Goal: Transaction & Acquisition: Purchase product/service

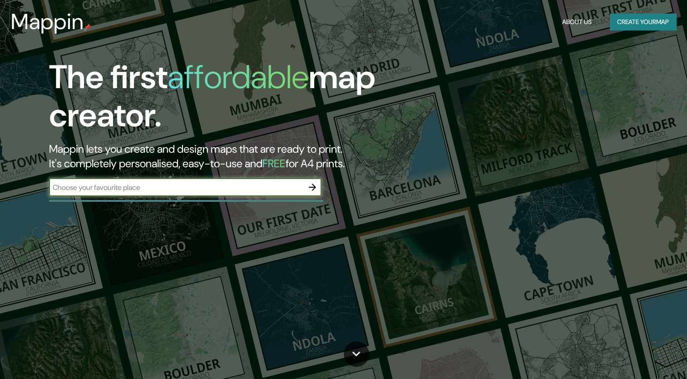
click at [262, 186] on input "text" at bounding box center [176, 187] width 254 height 10
type input "[GEOGRAPHIC_DATA]"
click at [315, 193] on button "button" at bounding box center [312, 187] width 18 height 18
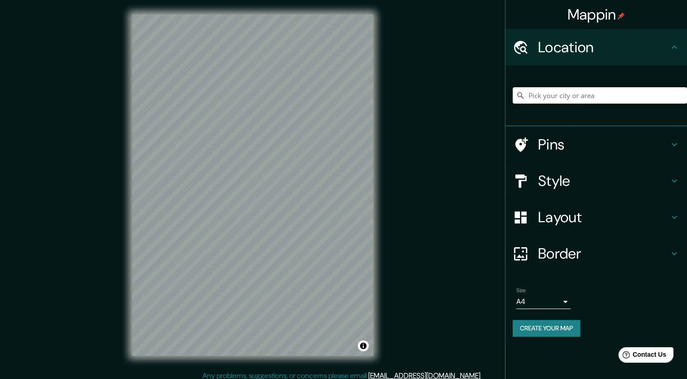
click at [590, 92] on input "Pick your city or area" at bounding box center [600, 95] width 174 height 16
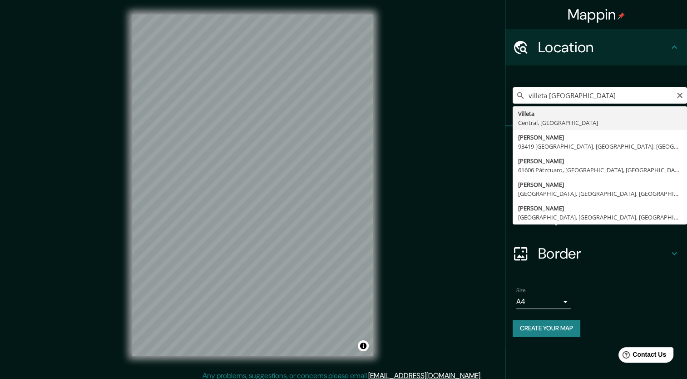
type input "Villeta, [GEOGRAPHIC_DATA], [GEOGRAPHIC_DATA]"
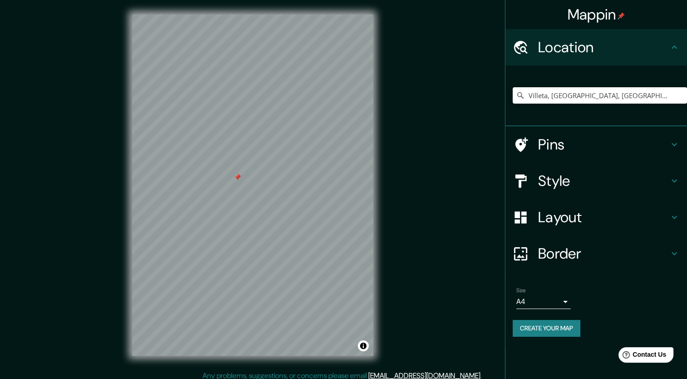
click at [238, 178] on div at bounding box center [237, 176] width 7 height 7
click at [377, 177] on div "© Mapbox © OpenStreetMap Improve this map" at bounding box center [253, 185] width 270 height 370
click at [567, 185] on h4 "Style" at bounding box center [603, 181] width 131 height 18
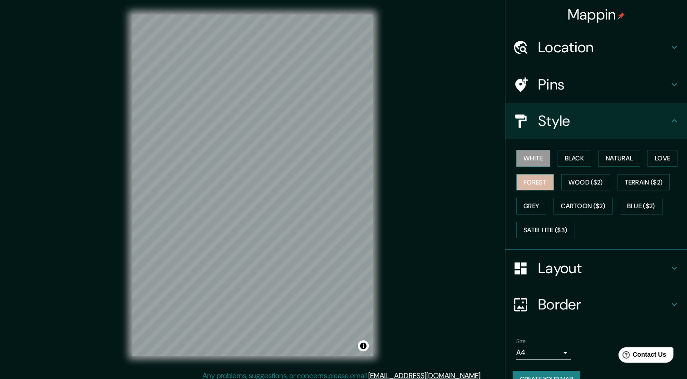
click at [538, 179] on button "Forest" at bounding box center [535, 182] width 38 height 17
click at [568, 163] on button "Black" at bounding box center [575, 158] width 34 height 17
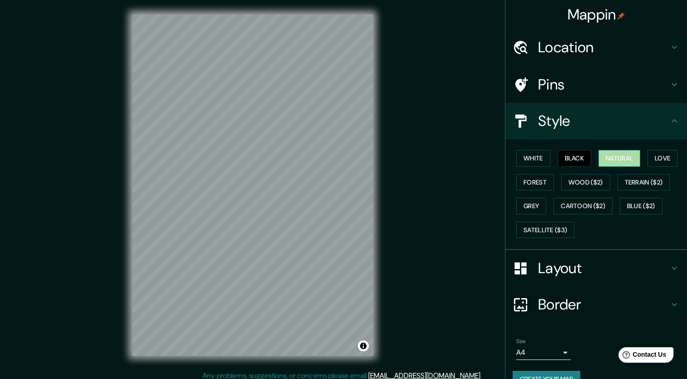
click at [621, 164] on button "Natural" at bounding box center [619, 158] width 42 height 17
click at [657, 155] on button "Love" at bounding box center [662, 158] width 30 height 17
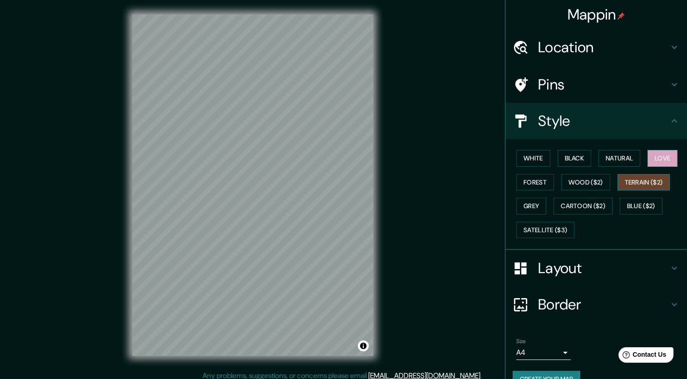
click at [618, 182] on button "Terrain ($2)" at bounding box center [644, 182] width 53 height 17
click at [588, 183] on button "Wood ($2)" at bounding box center [585, 182] width 49 height 17
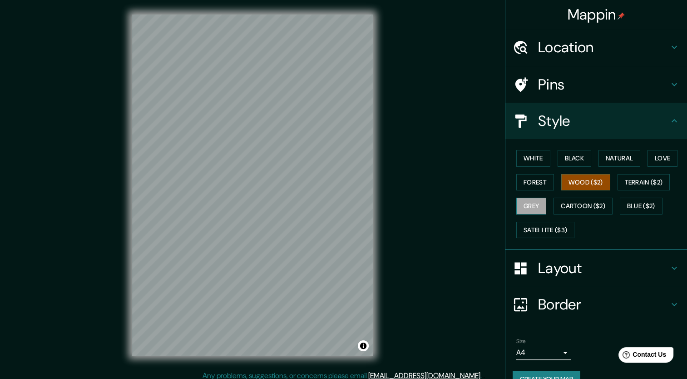
click at [538, 206] on button "Grey" at bounding box center [531, 206] width 30 height 17
click at [566, 208] on button "Cartoon ($2)" at bounding box center [582, 206] width 59 height 17
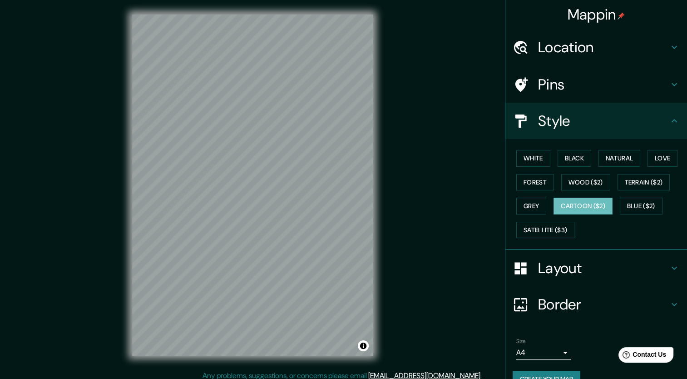
click at [390, 200] on div "Mappin Location [GEOGRAPHIC_DATA], [GEOGRAPHIC_DATA], [GEOGRAPHIC_DATA] Pins St…" at bounding box center [343, 192] width 687 height 385
click at [396, 167] on div "Mappin Location [GEOGRAPHIC_DATA], [GEOGRAPHIC_DATA], [GEOGRAPHIC_DATA] Pins St…" at bounding box center [343, 192] width 687 height 385
click at [410, 176] on div "Mappin Location [GEOGRAPHIC_DATA], [GEOGRAPHIC_DATA], [GEOGRAPHIC_DATA] Pins St…" at bounding box center [343, 192] width 687 height 385
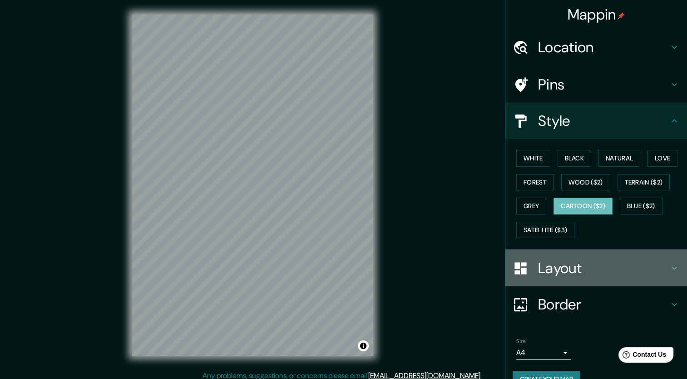
click at [548, 264] on h4 "Layout" at bounding box center [603, 268] width 131 height 18
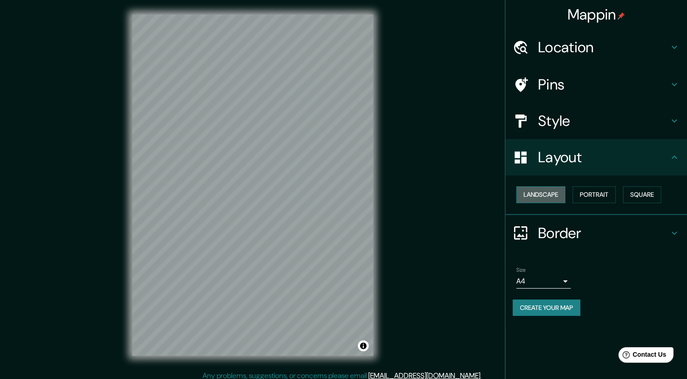
click at [534, 189] on button "Landscape" at bounding box center [540, 194] width 49 height 17
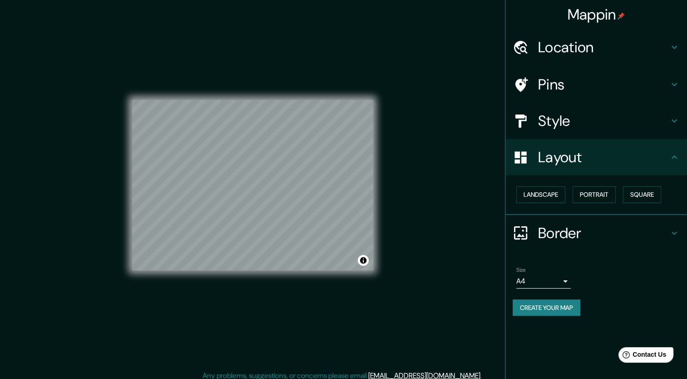
click at [611, 230] on h4 "Border" at bounding box center [603, 233] width 131 height 18
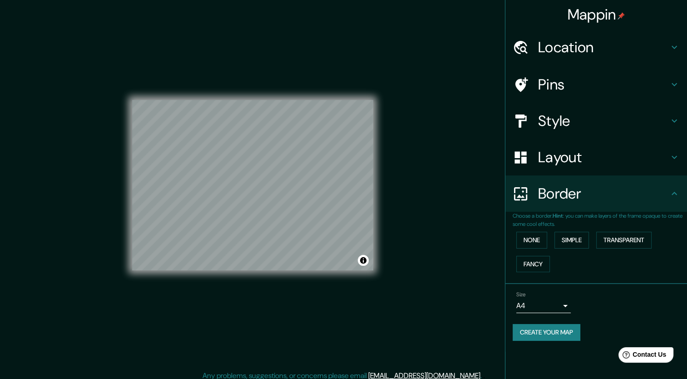
click at [577, 198] on h4 "Border" at bounding box center [603, 193] width 131 height 18
click at [613, 236] on button "Transparent" at bounding box center [623, 240] width 55 height 17
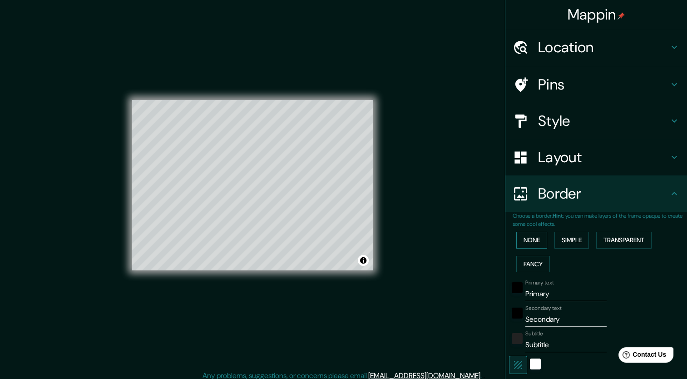
click at [536, 236] on button "None" at bounding box center [531, 240] width 31 height 17
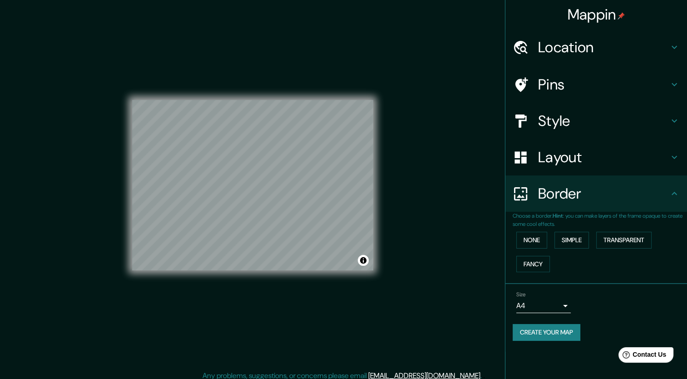
click at [565, 165] on h4 "Layout" at bounding box center [603, 157] width 131 height 18
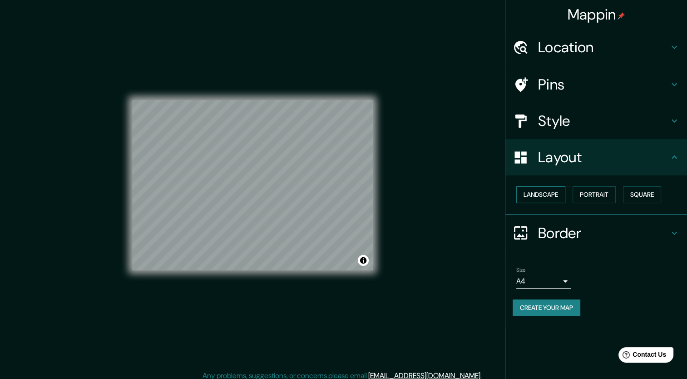
click at [549, 199] on button "Landscape" at bounding box center [540, 194] width 49 height 17
click at [583, 195] on button "Portrait" at bounding box center [594, 194] width 43 height 17
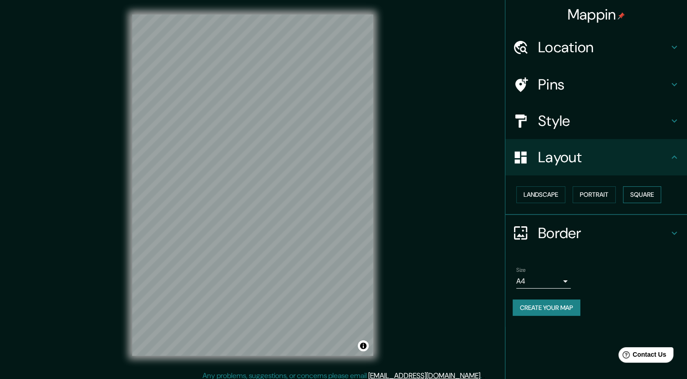
click at [630, 194] on button "Square" at bounding box center [642, 194] width 38 height 17
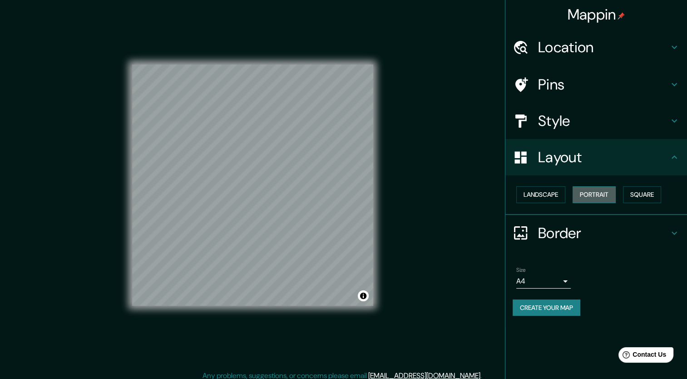
click at [607, 199] on button "Portrait" at bounding box center [594, 194] width 43 height 17
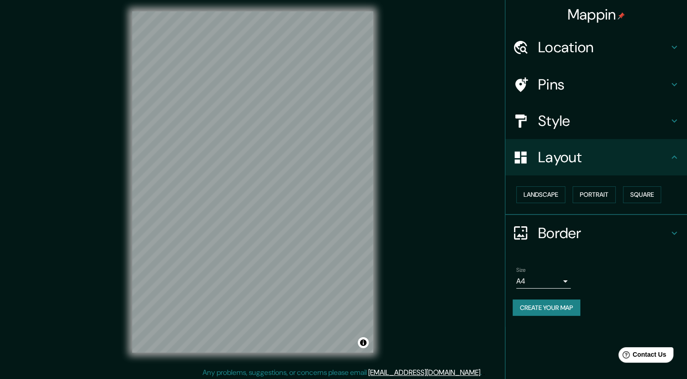
scroll to position [5, 0]
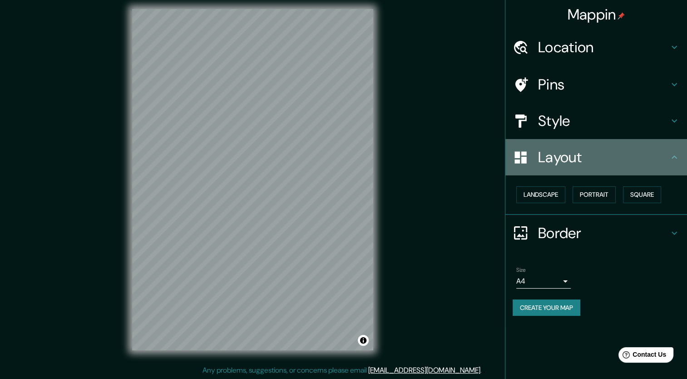
click at [580, 148] on h4 "Layout" at bounding box center [603, 157] width 131 height 18
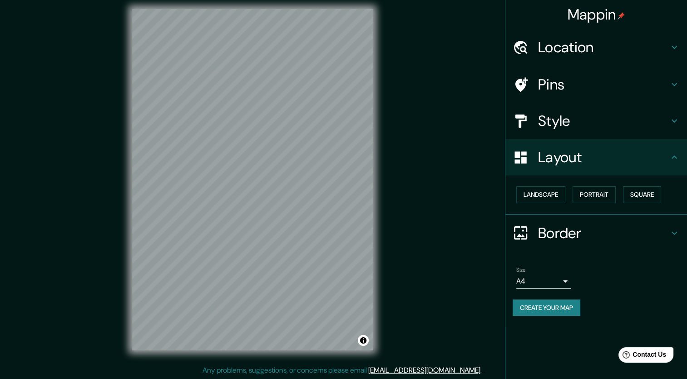
click at [573, 137] on div "Style" at bounding box center [596, 121] width 182 height 36
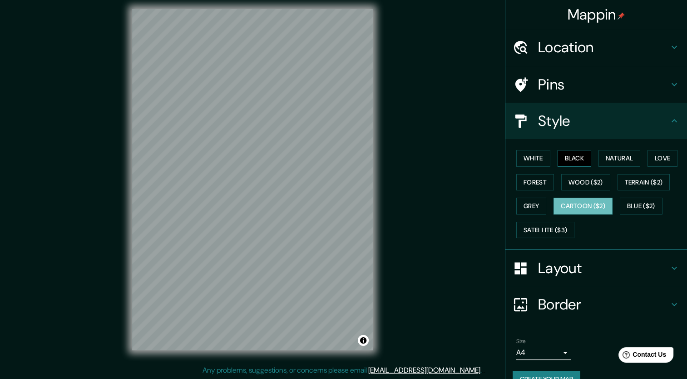
click at [565, 155] on button "Black" at bounding box center [575, 158] width 34 height 17
click at [404, 250] on div "Mappin Location [GEOGRAPHIC_DATA], [GEOGRAPHIC_DATA], [GEOGRAPHIC_DATA] Pins St…" at bounding box center [343, 187] width 687 height 385
click at [530, 158] on button "White" at bounding box center [533, 158] width 34 height 17
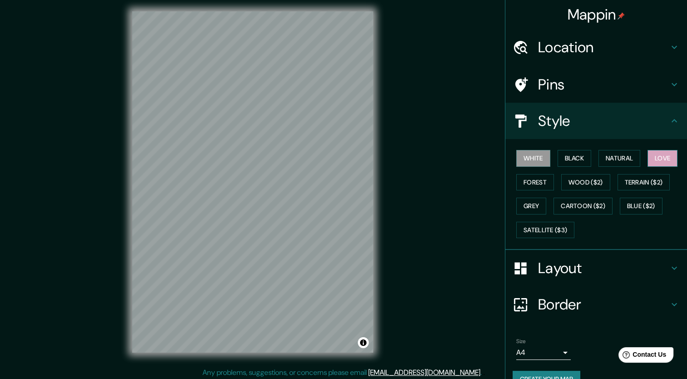
scroll to position [2, 0]
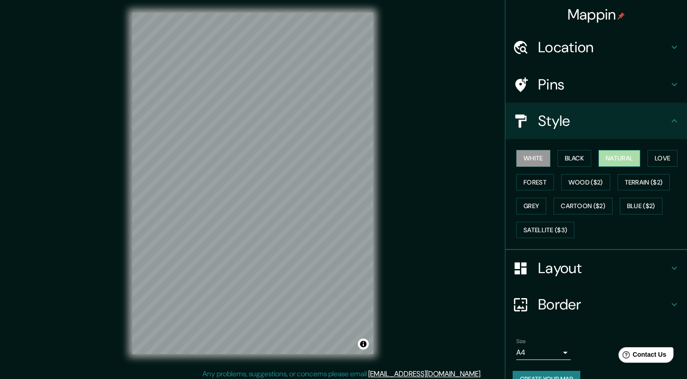
click at [628, 160] on button "Natural" at bounding box center [619, 158] width 42 height 17
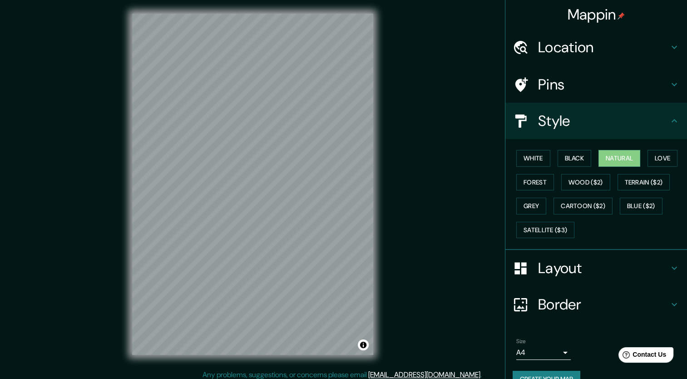
scroll to position [0, 0]
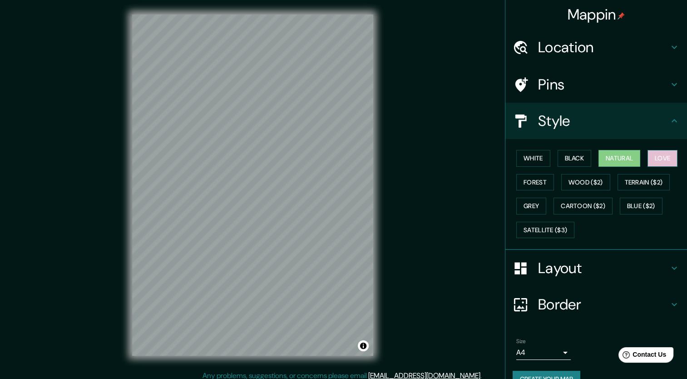
drag, startPoint x: 663, startPoint y: 161, endPoint x: 562, endPoint y: 186, distance: 104.4
click at [663, 161] on button "Love" at bounding box center [662, 158] width 30 height 17
click at [526, 179] on button "Forest" at bounding box center [535, 182] width 38 height 17
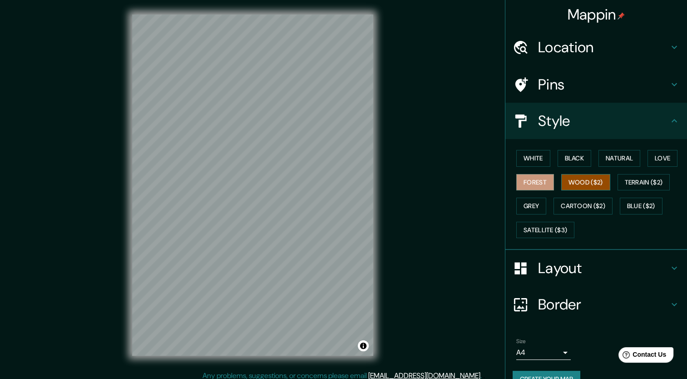
click at [563, 181] on button "Wood ($2)" at bounding box center [585, 182] width 49 height 17
click at [521, 185] on button "Forest" at bounding box center [535, 182] width 38 height 17
click at [576, 186] on button "Wood ($2)" at bounding box center [585, 182] width 49 height 17
click at [630, 177] on button "Terrain ($2)" at bounding box center [644, 182] width 53 height 17
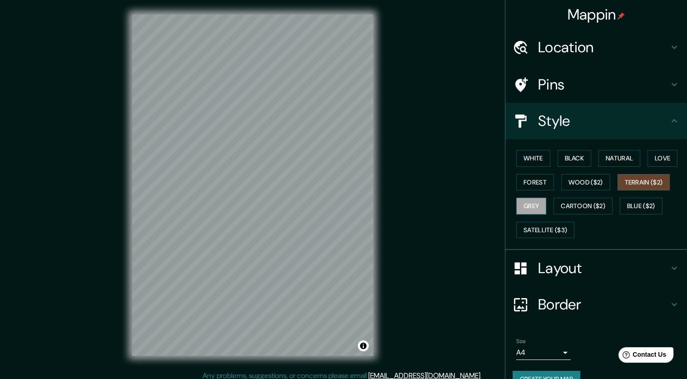
click at [525, 205] on button "Grey" at bounding box center [531, 206] width 30 height 17
click at [567, 204] on button "Cartoon ($2)" at bounding box center [582, 206] width 59 height 17
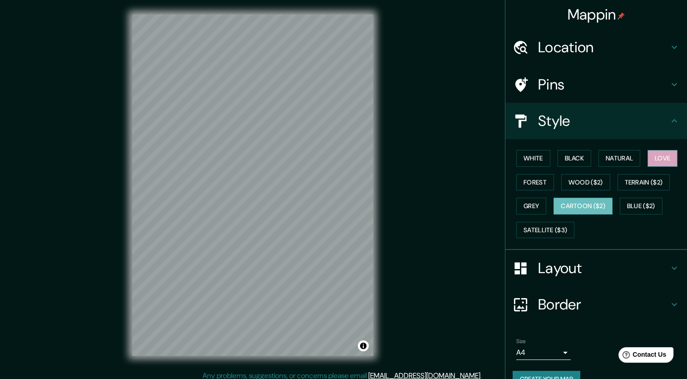
click at [653, 158] on button "Love" at bounding box center [662, 158] width 30 height 17
click at [608, 158] on button "Natural" at bounding box center [619, 158] width 42 height 17
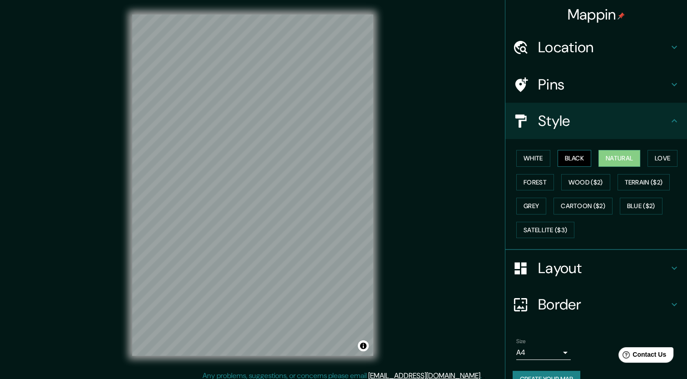
click at [571, 161] on button "Black" at bounding box center [575, 158] width 34 height 17
click at [533, 157] on button "White" at bounding box center [533, 158] width 34 height 17
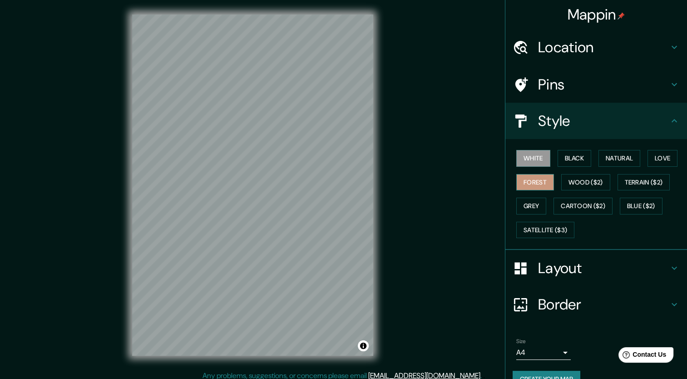
click at [527, 176] on button "Forest" at bounding box center [535, 182] width 38 height 17
click at [520, 206] on button "Grey" at bounding box center [531, 206] width 30 height 17
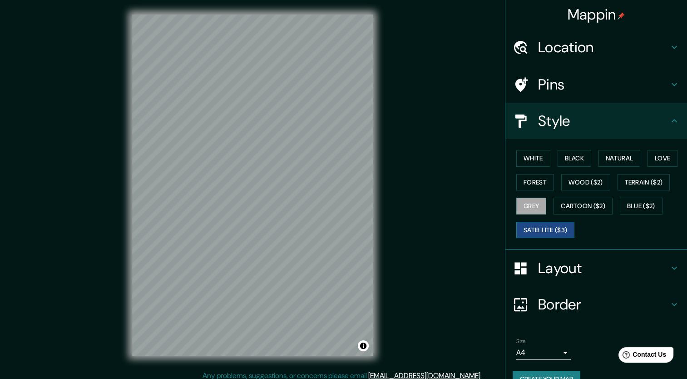
click at [523, 225] on button "Satellite ($3)" at bounding box center [545, 230] width 58 height 17
click at [556, 211] on button "Cartoon ($2)" at bounding box center [582, 206] width 59 height 17
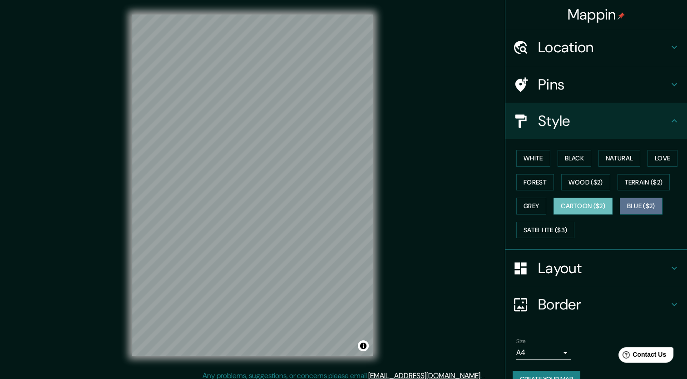
click at [623, 203] on button "Blue ($2)" at bounding box center [641, 206] width 43 height 17
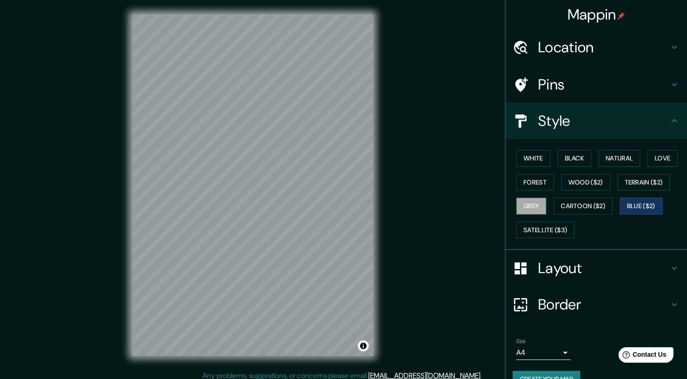
click at [516, 207] on button "Grey" at bounding box center [531, 206] width 30 height 17
click at [529, 226] on button "Satellite ($3)" at bounding box center [545, 230] width 58 height 17
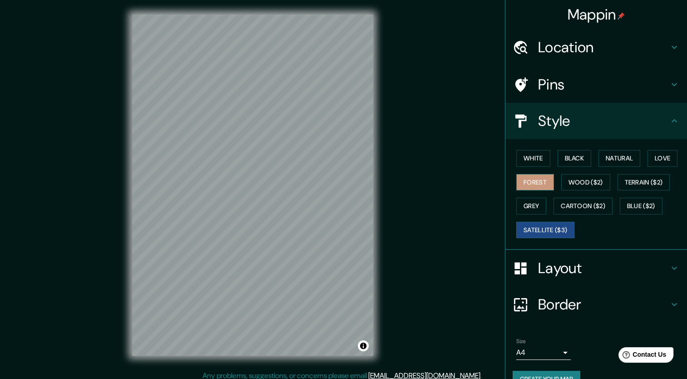
click at [516, 174] on button "Forest" at bounding box center [535, 182] width 38 height 17
click at [563, 180] on button "Wood ($2)" at bounding box center [585, 182] width 49 height 17
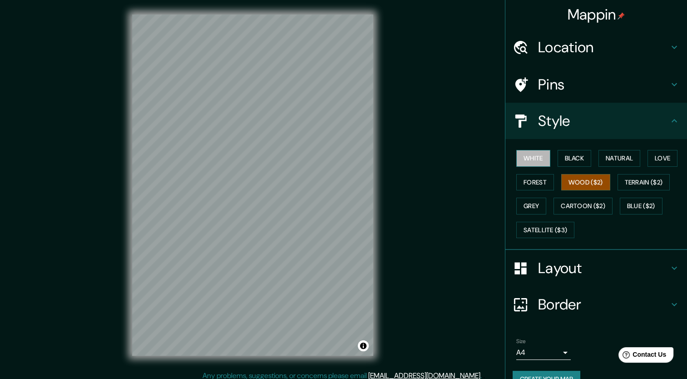
click at [531, 163] on button "White" at bounding box center [533, 158] width 34 height 17
click at [563, 164] on button "Black" at bounding box center [575, 158] width 34 height 17
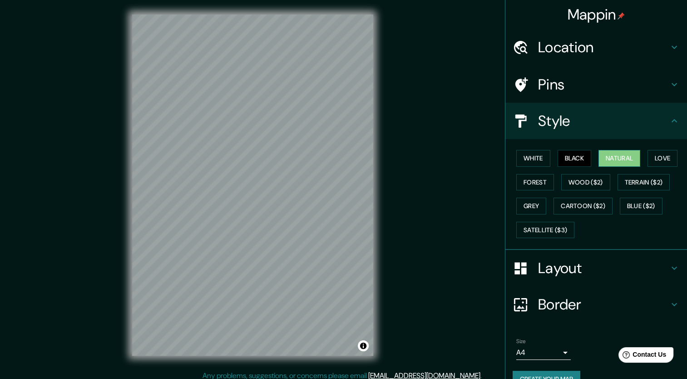
click at [599, 162] on button "Natural" at bounding box center [619, 158] width 42 height 17
click at [648, 156] on button "Love" at bounding box center [662, 158] width 30 height 17
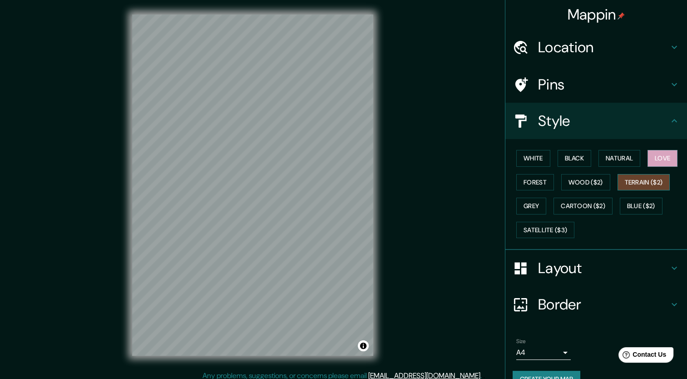
click at [626, 186] on button "Terrain ($2)" at bounding box center [644, 182] width 53 height 17
drag, startPoint x: 593, startPoint y: 187, endPoint x: 576, endPoint y: 190, distance: 17.0
click at [592, 187] on button "Wood ($2)" at bounding box center [585, 182] width 49 height 17
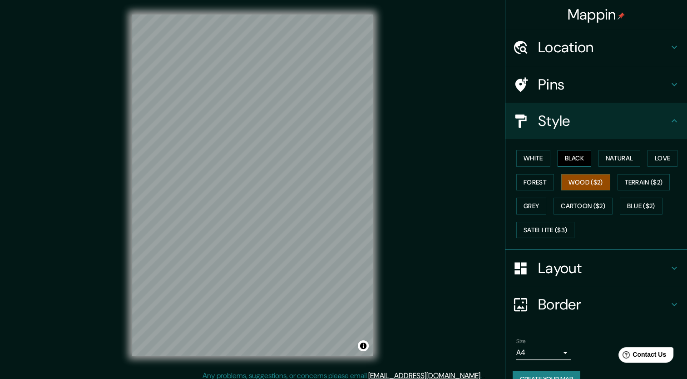
click at [570, 162] on button "Black" at bounding box center [575, 158] width 34 height 17
click at [603, 159] on button "Natural" at bounding box center [619, 158] width 42 height 17
click at [642, 162] on div "White Black Natural Love Forest Wood ($2) Terrain ($2) Grey Cartoon ($2) Blue (…" at bounding box center [600, 193] width 174 height 95
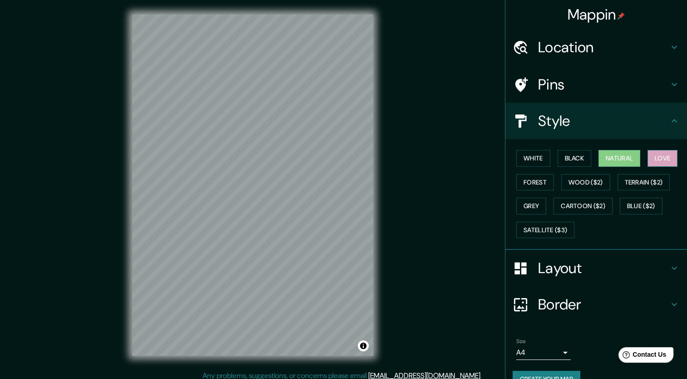
click at [652, 161] on button "Love" at bounding box center [662, 158] width 30 height 17
click at [534, 161] on button "White" at bounding box center [533, 158] width 34 height 17
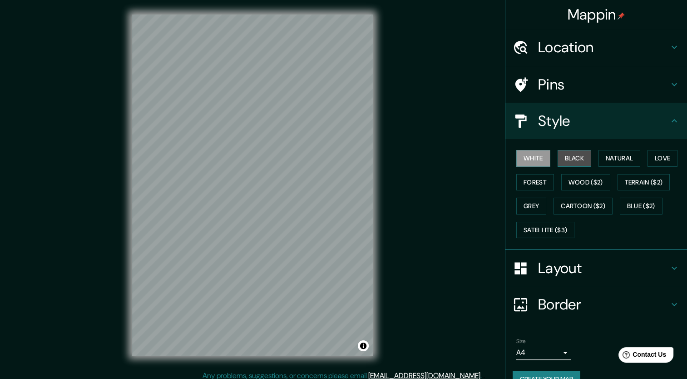
click at [561, 162] on button "Black" at bounding box center [575, 158] width 34 height 17
